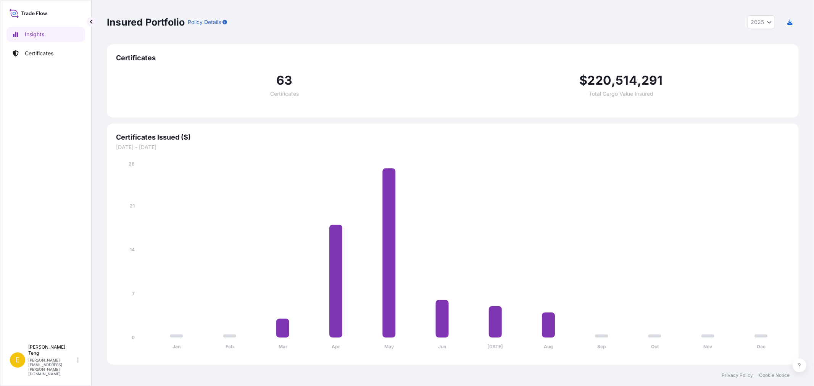
click at [761, 18] on button "2025" at bounding box center [761, 22] width 28 height 14
click at [760, 52] on div "2024" at bounding box center [761, 55] width 21 height 14
select select "2024"
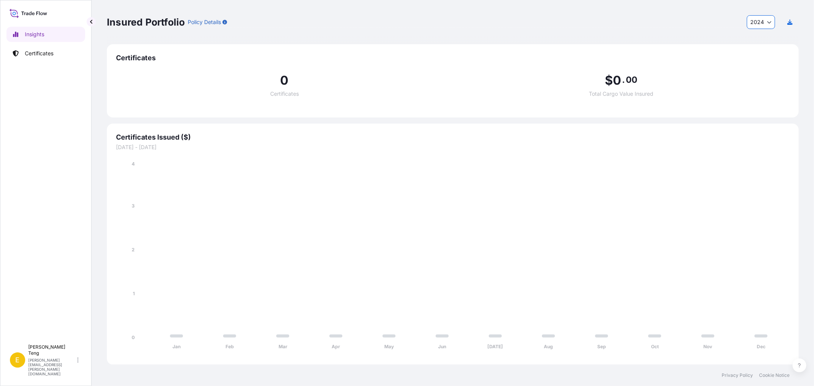
click at [483, 26] on div "Insured Portfolio Policy Details 2024 2025 2024 2023 2022" at bounding box center [453, 22] width 692 height 14
click at [791, 22] on icon "button" at bounding box center [789, 21] width 5 height 5
click at [343, 267] on icon "Jan Feb Mar Apr May Jun [DATE] Aug Sep Oct Nov Dec 0 1 2 3 4" at bounding box center [453, 257] width 674 height 195
click at [431, 75] on div "0 Certificates" at bounding box center [284, 85] width 337 height 22
